Goal: Navigation & Orientation: Find specific page/section

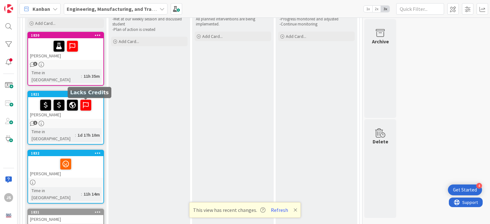
scroll to position [5, 0]
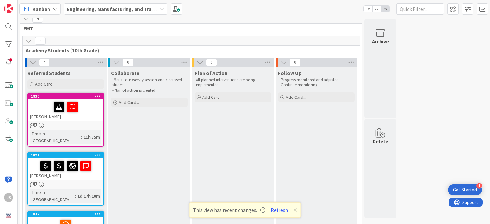
click at [54, 10] on icon at bounding box center [55, 8] width 5 height 5
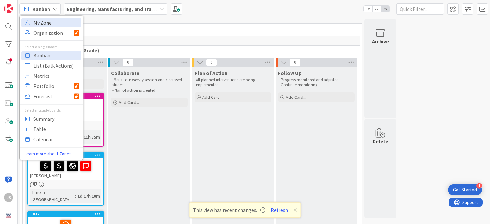
click at [45, 23] on span "My Zone" at bounding box center [56, 23] width 46 height 10
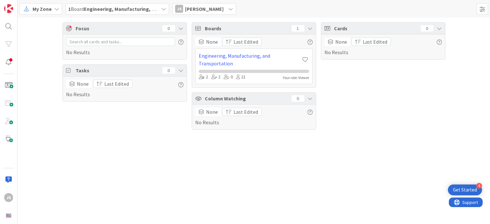
click at [57, 8] on icon at bounding box center [56, 8] width 5 height 5
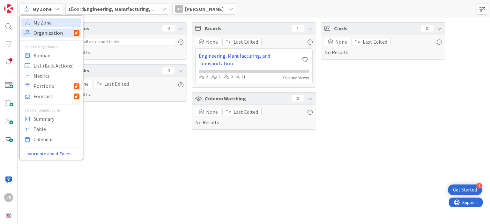
click at [49, 31] on span "Organization" at bounding box center [53, 33] width 40 height 10
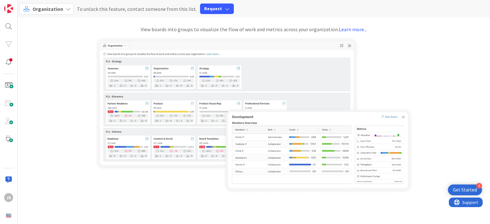
click at [66, 8] on icon at bounding box center [68, 8] width 5 height 5
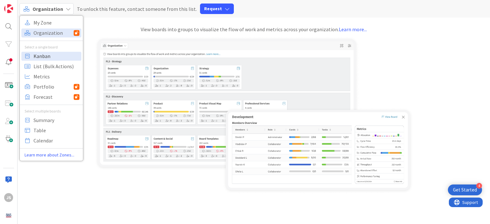
click at [41, 57] on span "Kanban" at bounding box center [56, 56] width 46 height 10
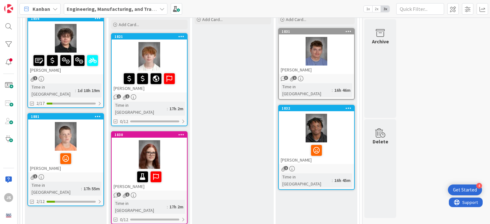
scroll to position [82, 0]
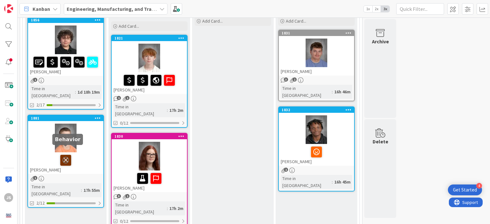
click at [66, 155] on icon at bounding box center [65, 160] width 11 height 10
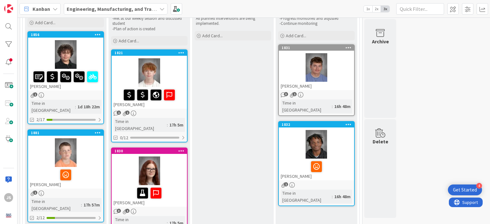
scroll to position [87, 0]
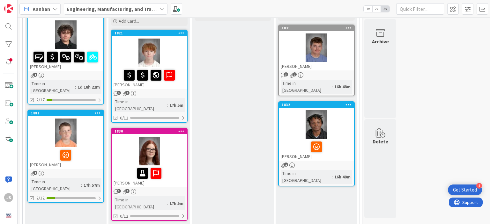
click at [34, 171] on span "1" at bounding box center [35, 173] width 4 height 4
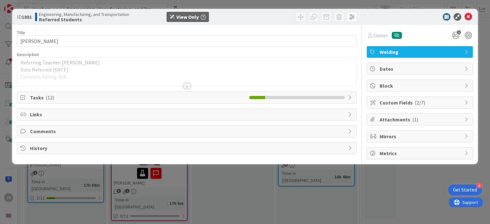
click at [186, 86] on div at bounding box center [186, 86] width 7 height 5
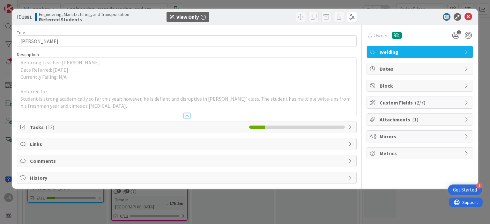
click at [187, 116] on div at bounding box center [186, 115] width 7 height 5
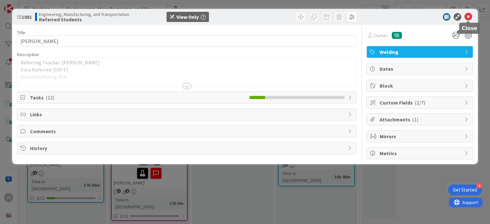
click at [466, 17] on icon at bounding box center [468, 17] width 8 height 8
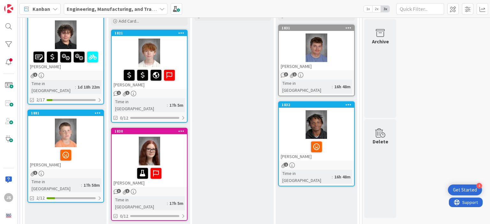
click at [119, 92] on span "1" at bounding box center [119, 93] width 4 height 4
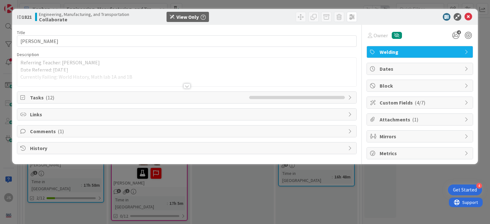
click at [186, 87] on div at bounding box center [186, 86] width 7 height 5
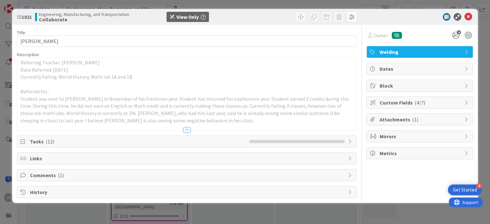
click at [188, 130] on div at bounding box center [186, 130] width 7 height 5
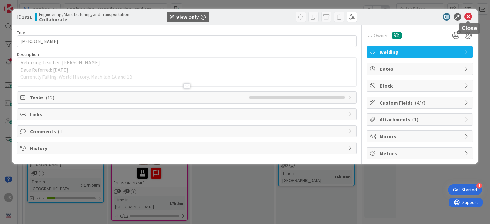
click at [468, 15] on icon at bounding box center [468, 17] width 8 height 8
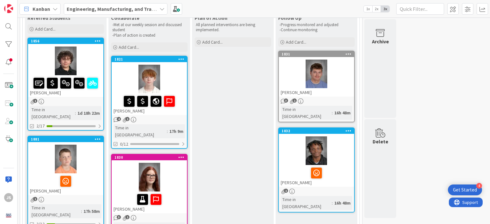
scroll to position [57, 0]
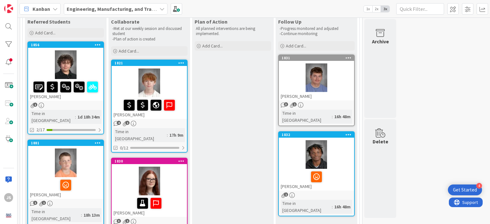
drag, startPoint x: 226, startPoint y: 119, endPoint x: 420, endPoint y: 112, distance: 194.7
click at [420, 112] on div "6 EMT 6 Academy Students (10th Grade) 2 Referred Students Add Card... 1856 [PER…" at bounding box center [254, 176] width 470 height 428
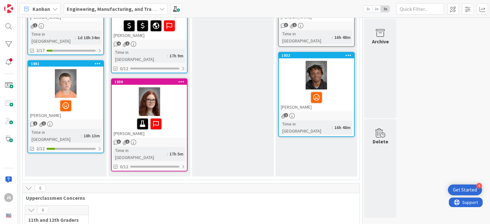
scroll to position [137, 0]
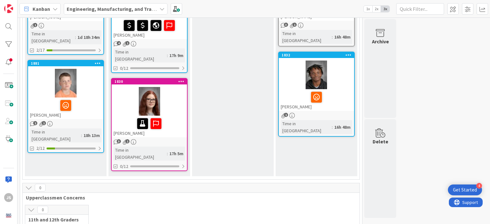
click at [117, 139] on span "3" at bounding box center [119, 141] width 4 height 4
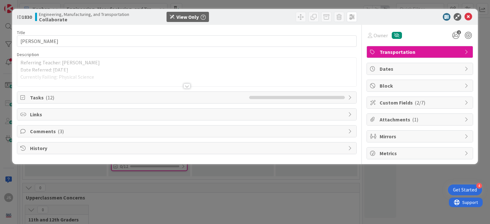
click at [186, 87] on div at bounding box center [186, 86] width 7 height 5
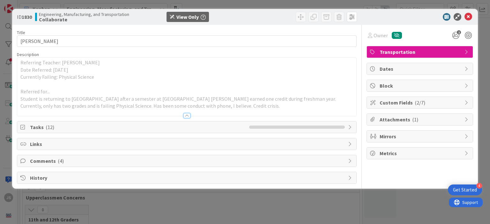
click at [188, 114] on div at bounding box center [186, 115] width 7 height 5
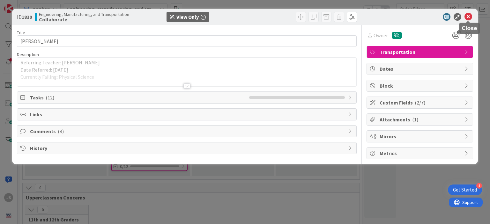
click at [468, 16] on icon at bounding box center [468, 17] width 8 height 8
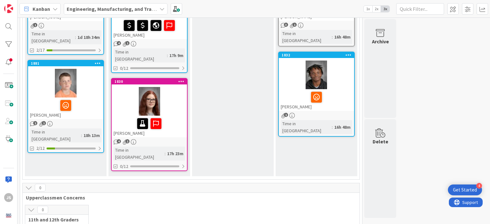
click at [126, 139] on span "1" at bounding box center [127, 141] width 4 height 4
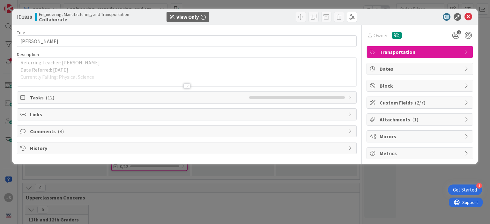
click at [186, 87] on div at bounding box center [186, 86] width 7 height 5
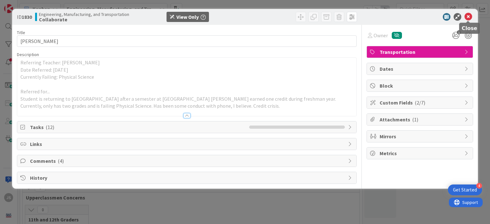
click at [468, 17] on icon at bounding box center [468, 17] width 8 height 8
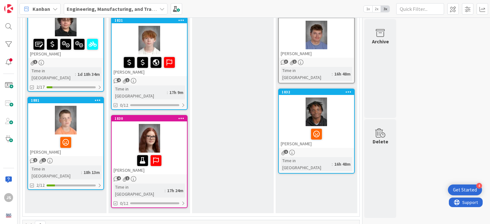
scroll to position [100, 0]
